Goal: Task Accomplishment & Management: Use online tool/utility

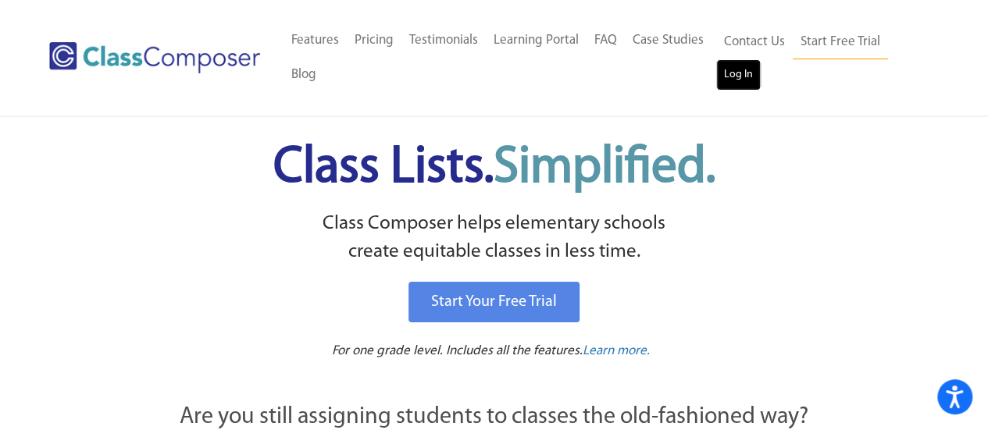
click at [727, 78] on link "Log In" at bounding box center [738, 74] width 45 height 31
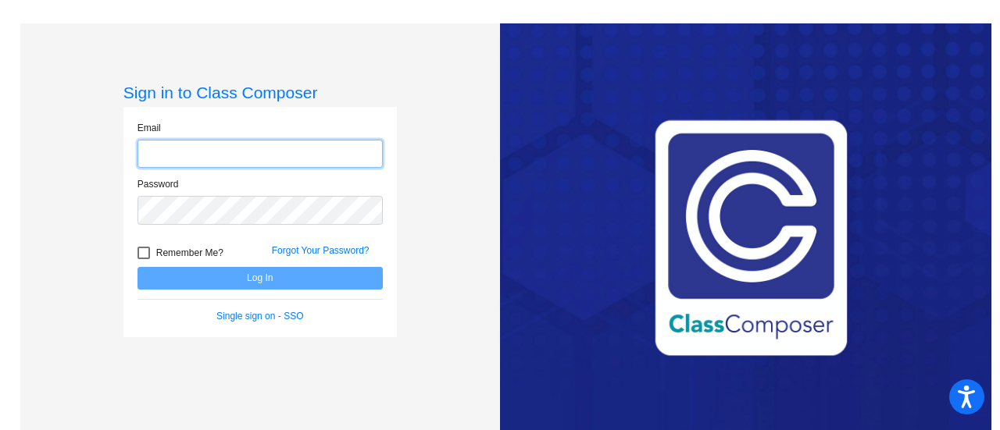
click at [191, 156] on input "email" at bounding box center [260, 154] width 245 height 29
type input "[PERSON_NAME][EMAIL_ADDRESS][PERSON_NAME][DOMAIN_NAME]"
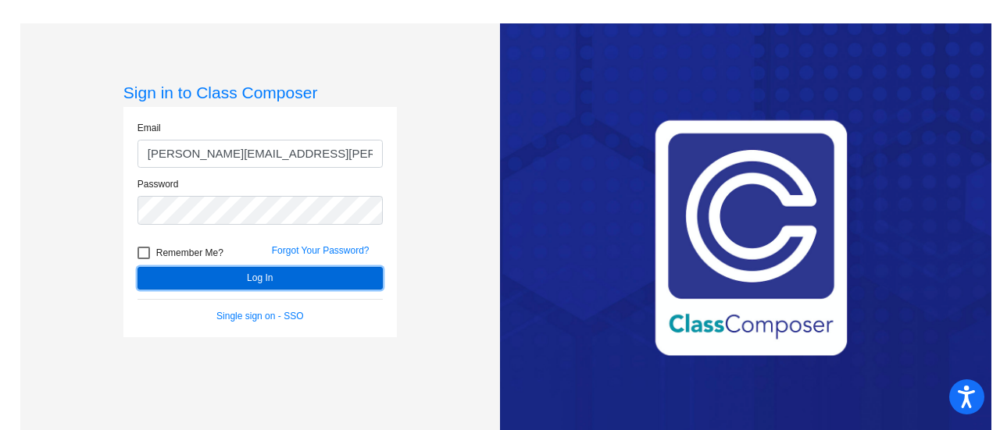
click at [275, 273] on button "Log In" at bounding box center [260, 278] width 245 height 23
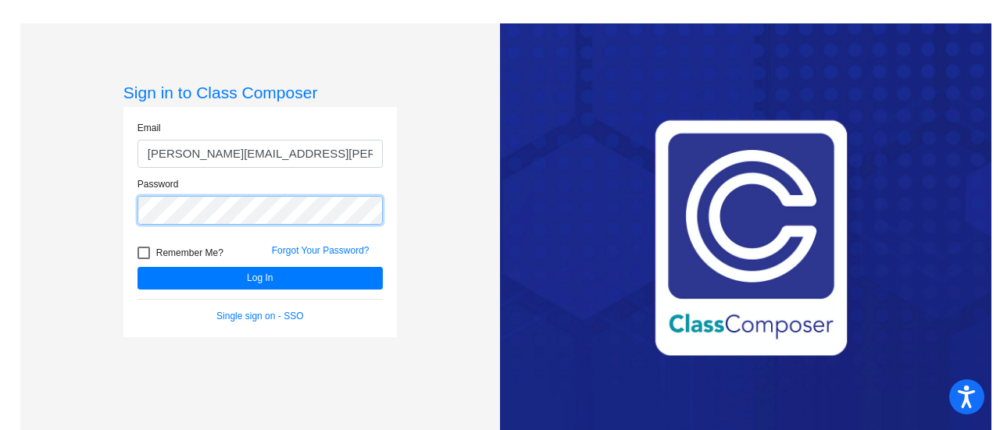
click at [114, 199] on div "Sign in to Class Composer Email [PERSON_NAME][EMAIL_ADDRESS][PERSON_NAME][DOMAI…" at bounding box center [260, 238] width 480 height 430
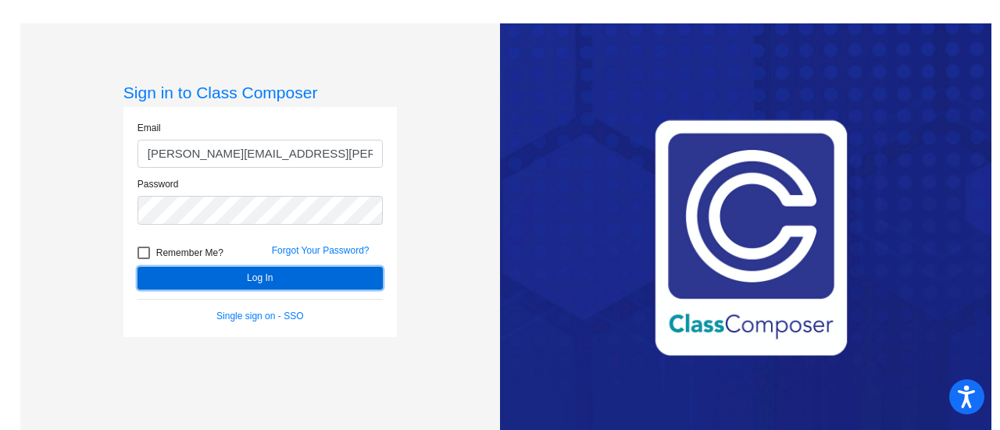
click at [249, 277] on button "Log In" at bounding box center [260, 278] width 245 height 23
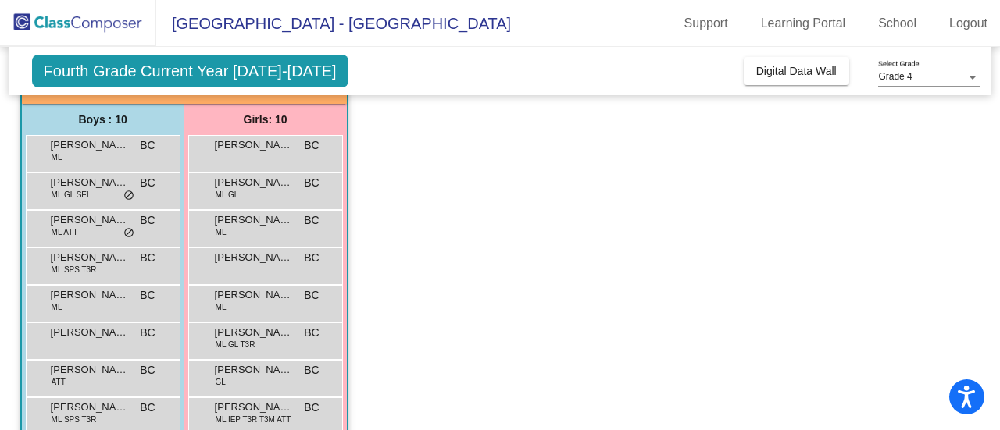
scroll to position [155, 0]
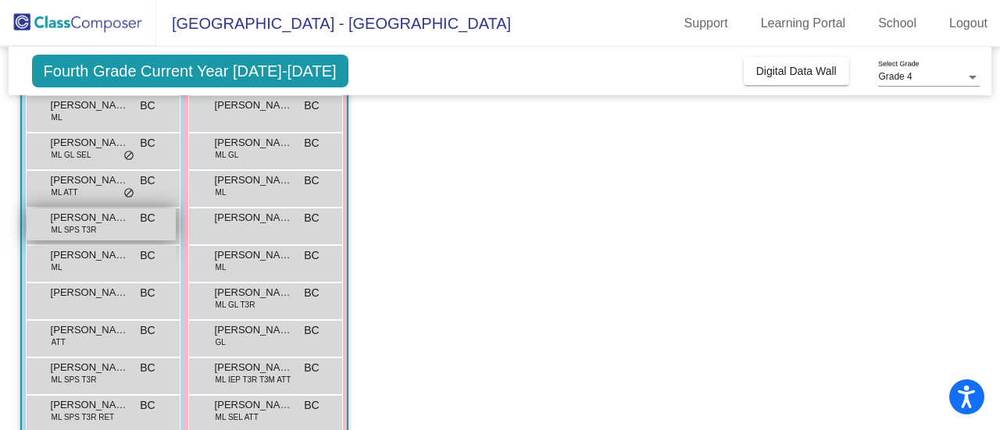
click at [91, 226] on span "ML SPS T3R" at bounding box center [74, 230] width 45 height 12
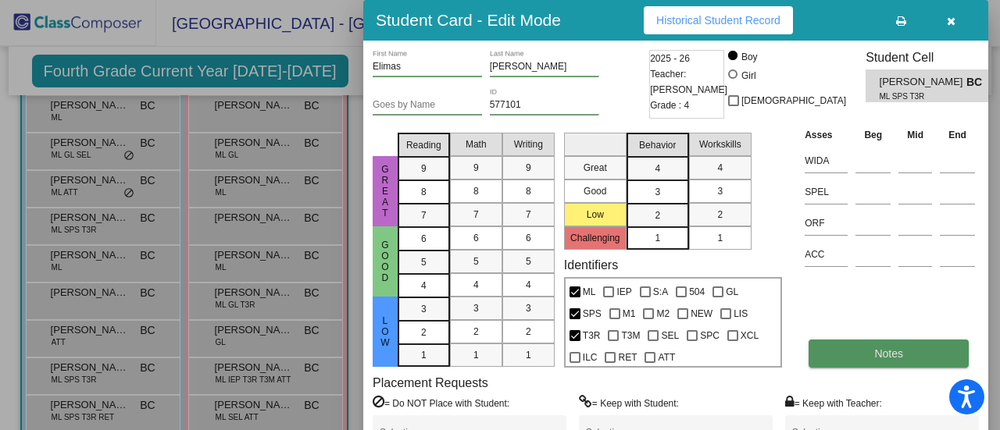
click at [816, 347] on button "Notes" at bounding box center [889, 354] width 160 height 28
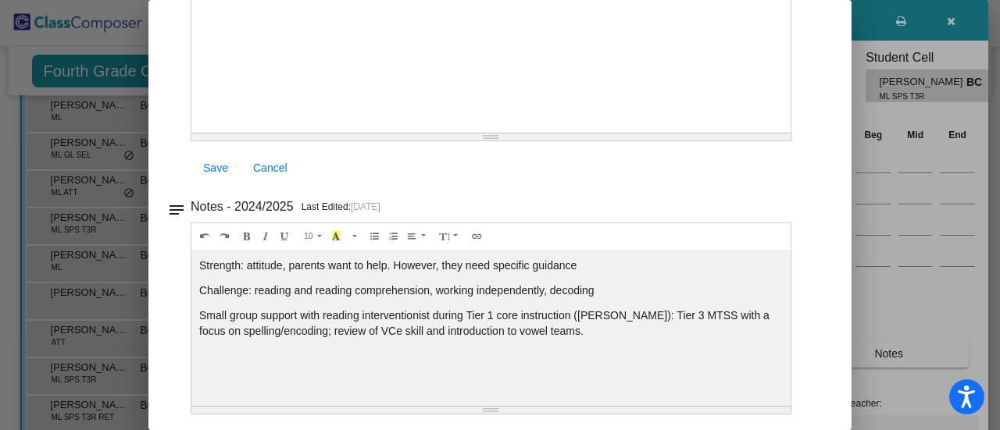
scroll to position [0, 0]
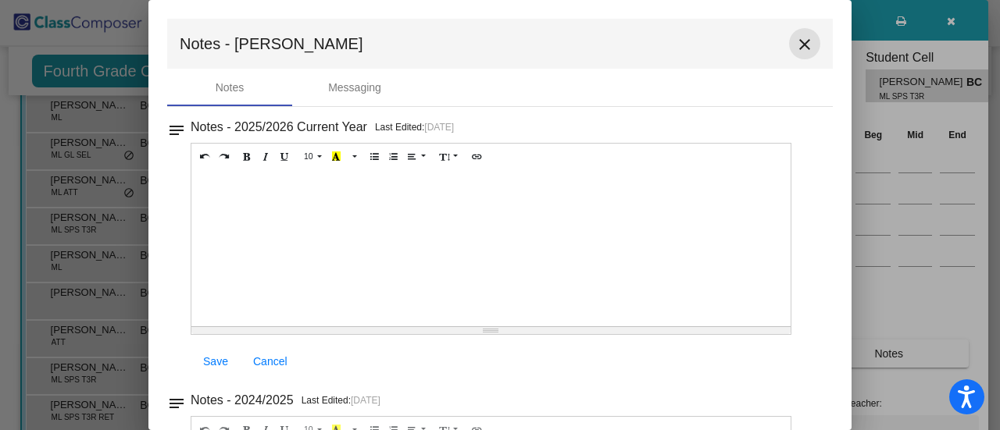
click at [797, 45] on mat-icon "close" at bounding box center [804, 44] width 19 height 19
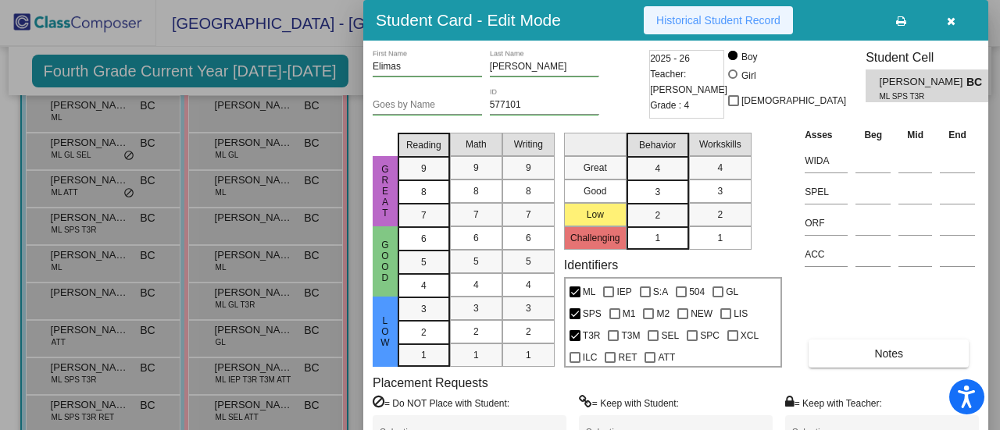
click at [741, 20] on span "Historical Student Record" at bounding box center [718, 20] width 124 height 13
click at [947, 20] on icon "button" at bounding box center [951, 21] width 9 height 11
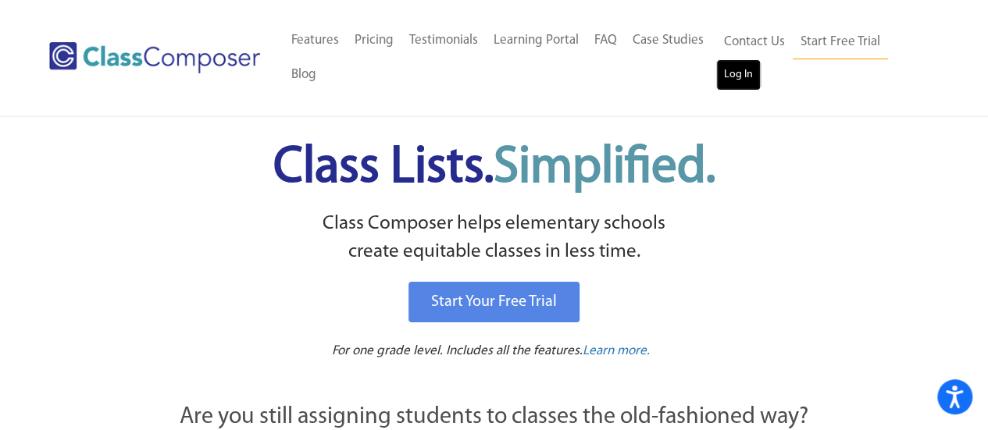
click at [738, 66] on link "Log In" at bounding box center [738, 74] width 45 height 31
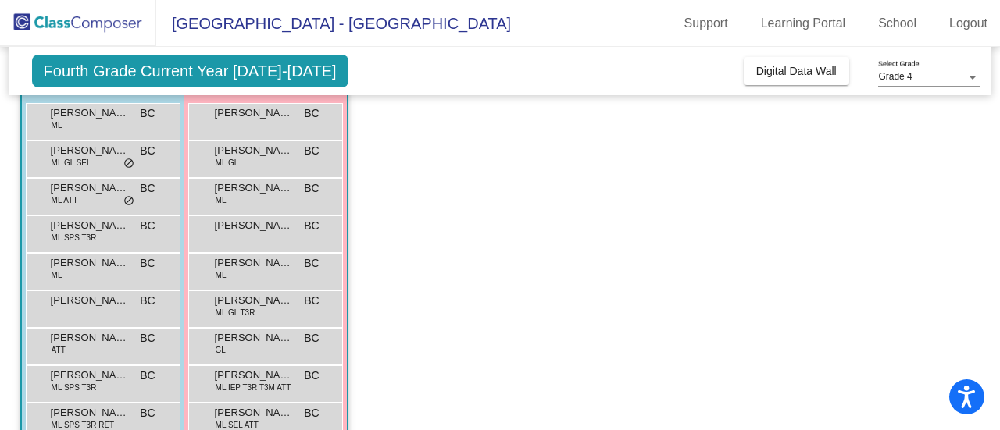
scroll to position [146, 0]
click at [72, 195] on span "ML ATT" at bounding box center [65, 201] width 27 height 12
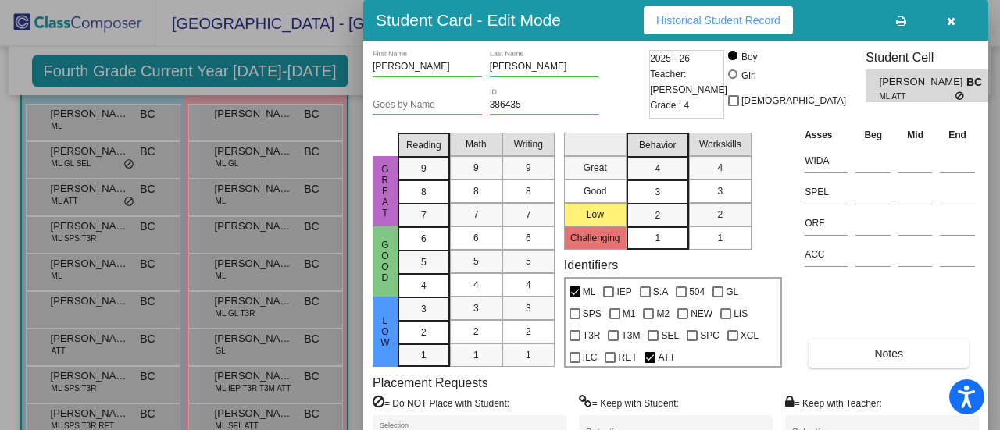
click at [737, 20] on span "Historical Student Record" at bounding box center [718, 20] width 124 height 13
